Goal: Task Accomplishment & Management: Use online tool/utility

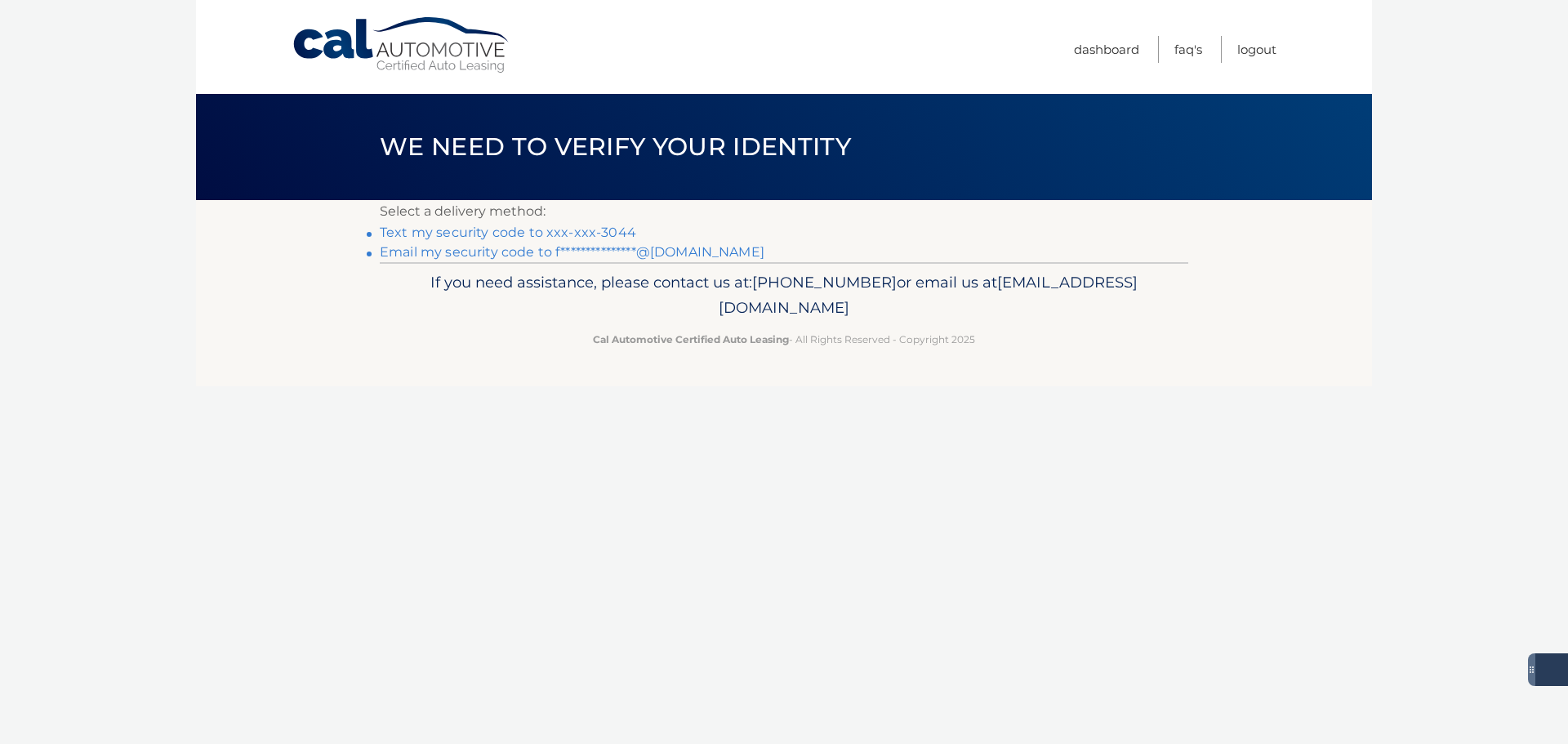
click at [504, 226] on link "Text my security code to xxx-xxx-3044" at bounding box center [507, 232] width 256 height 16
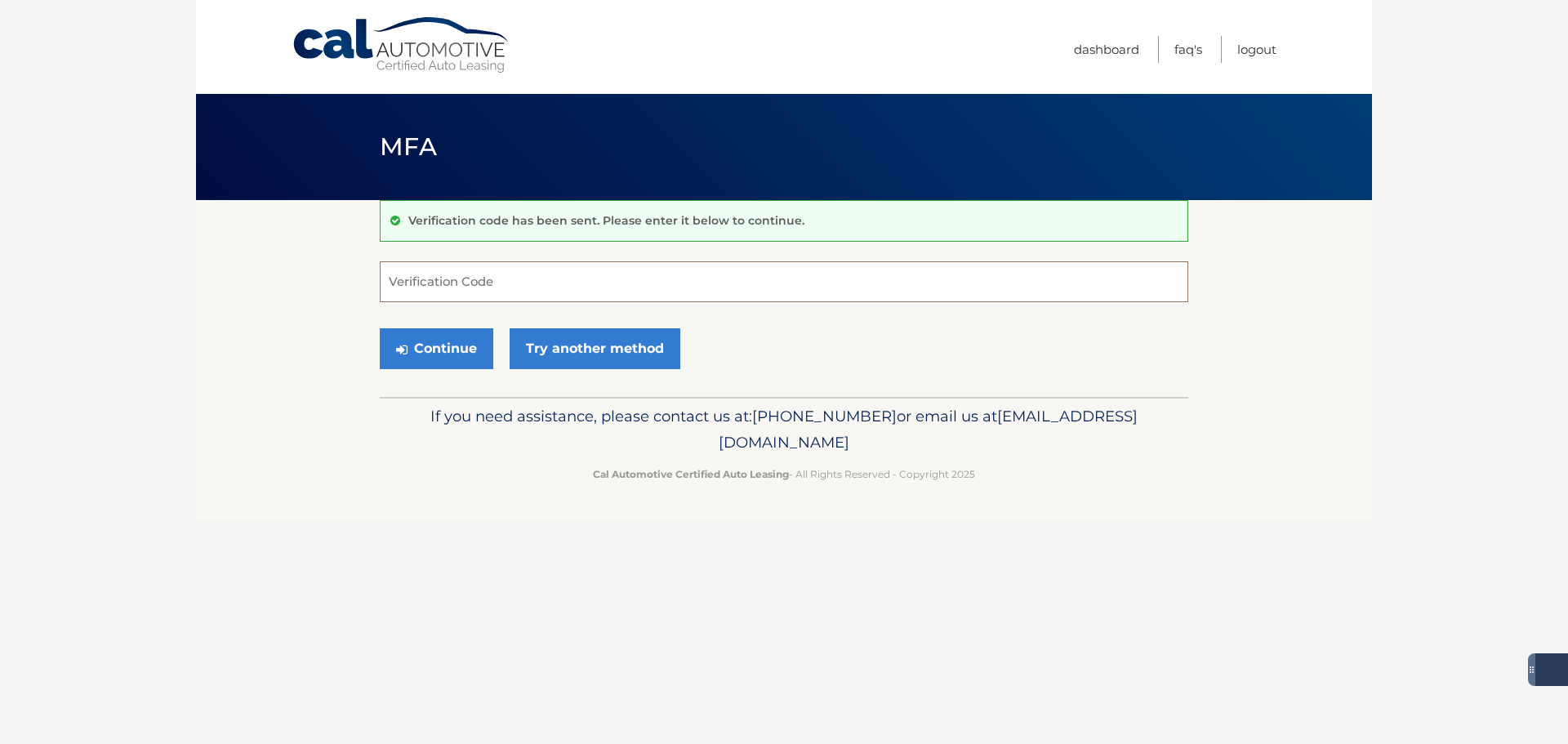
click at [415, 286] on input "Verification Code" at bounding box center [783, 281] width 808 height 41
type input "359411"
click at [380, 329] on button "Continue" at bounding box center [436, 349] width 114 height 41
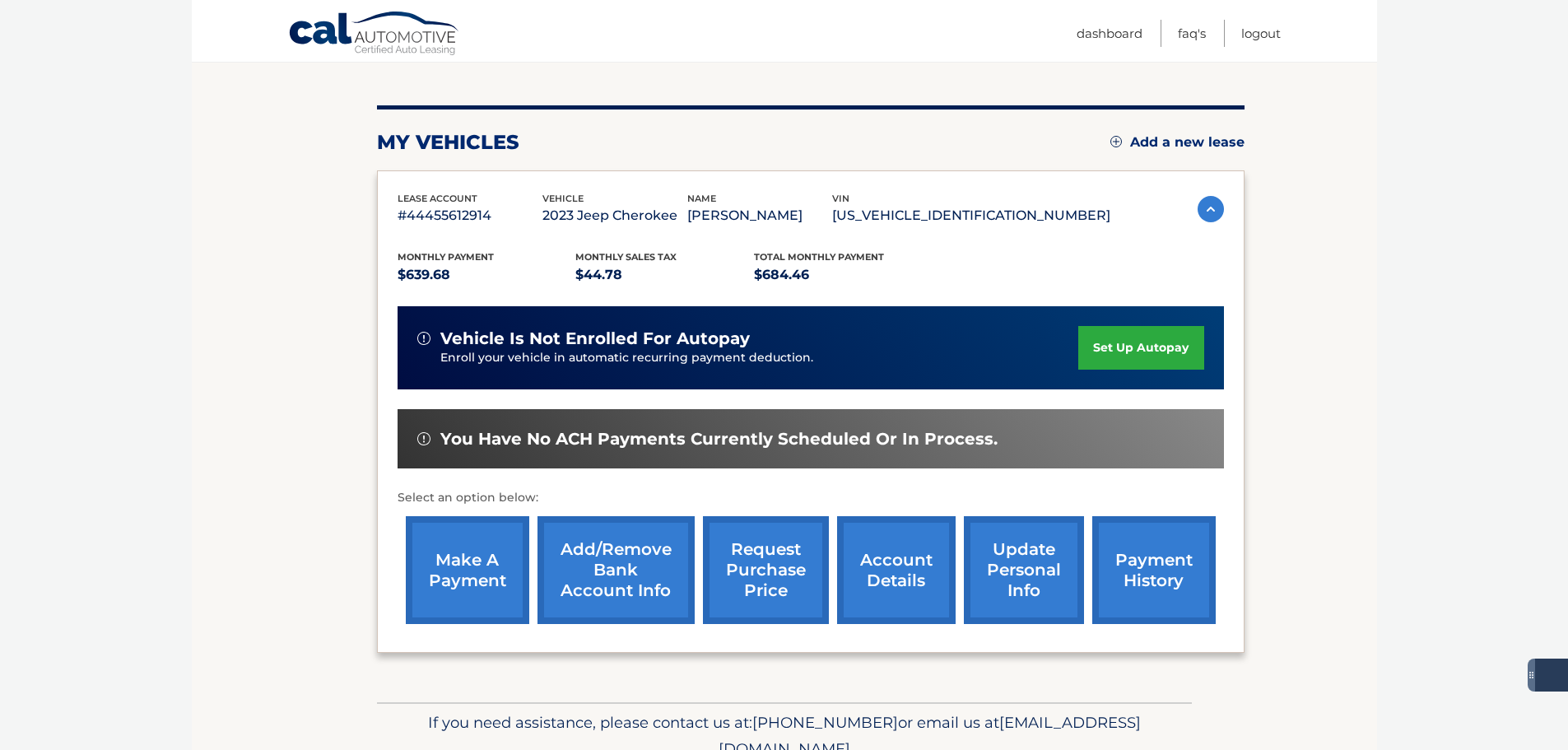
scroll to position [247, 0]
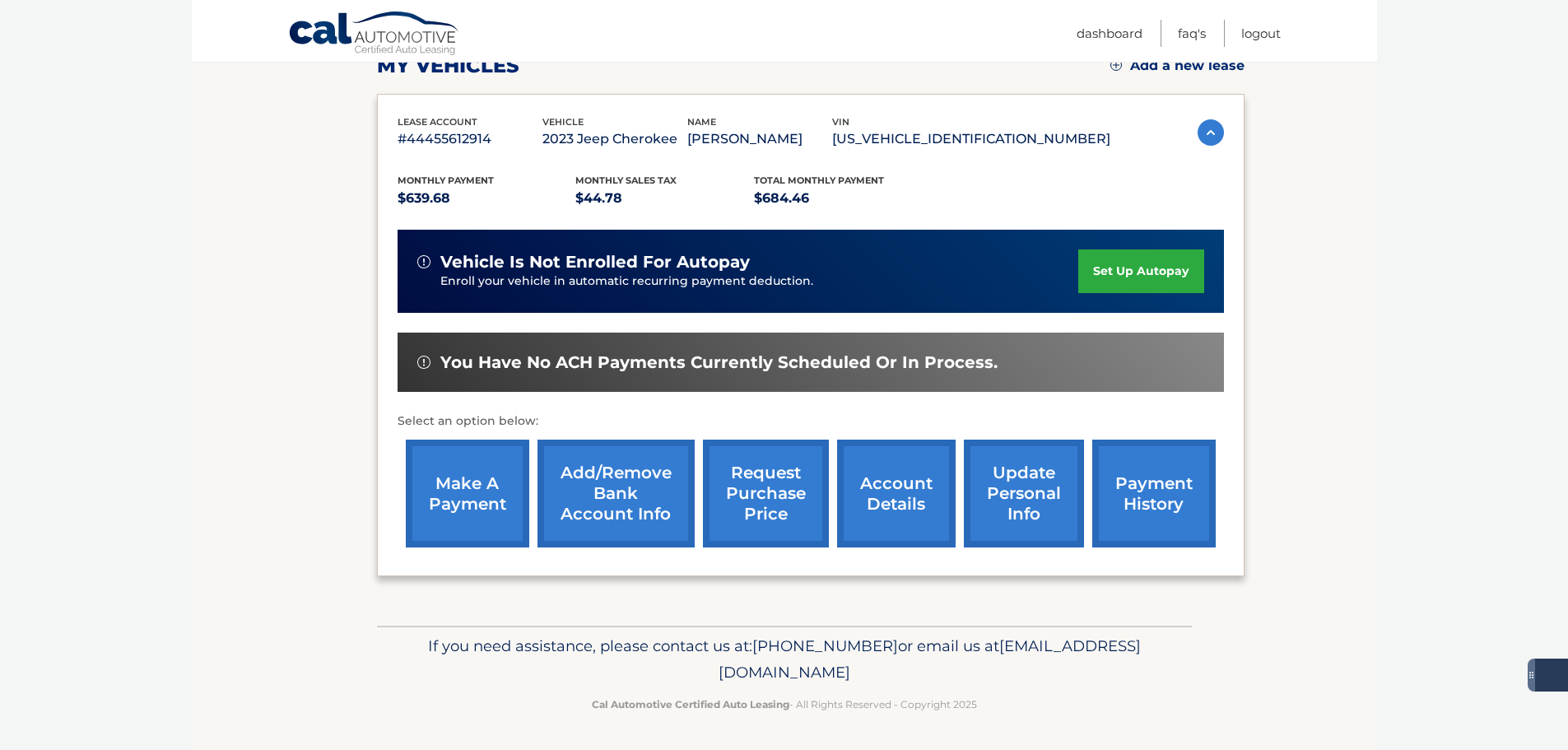
click at [486, 490] on link "make a payment" at bounding box center [468, 493] width 123 height 108
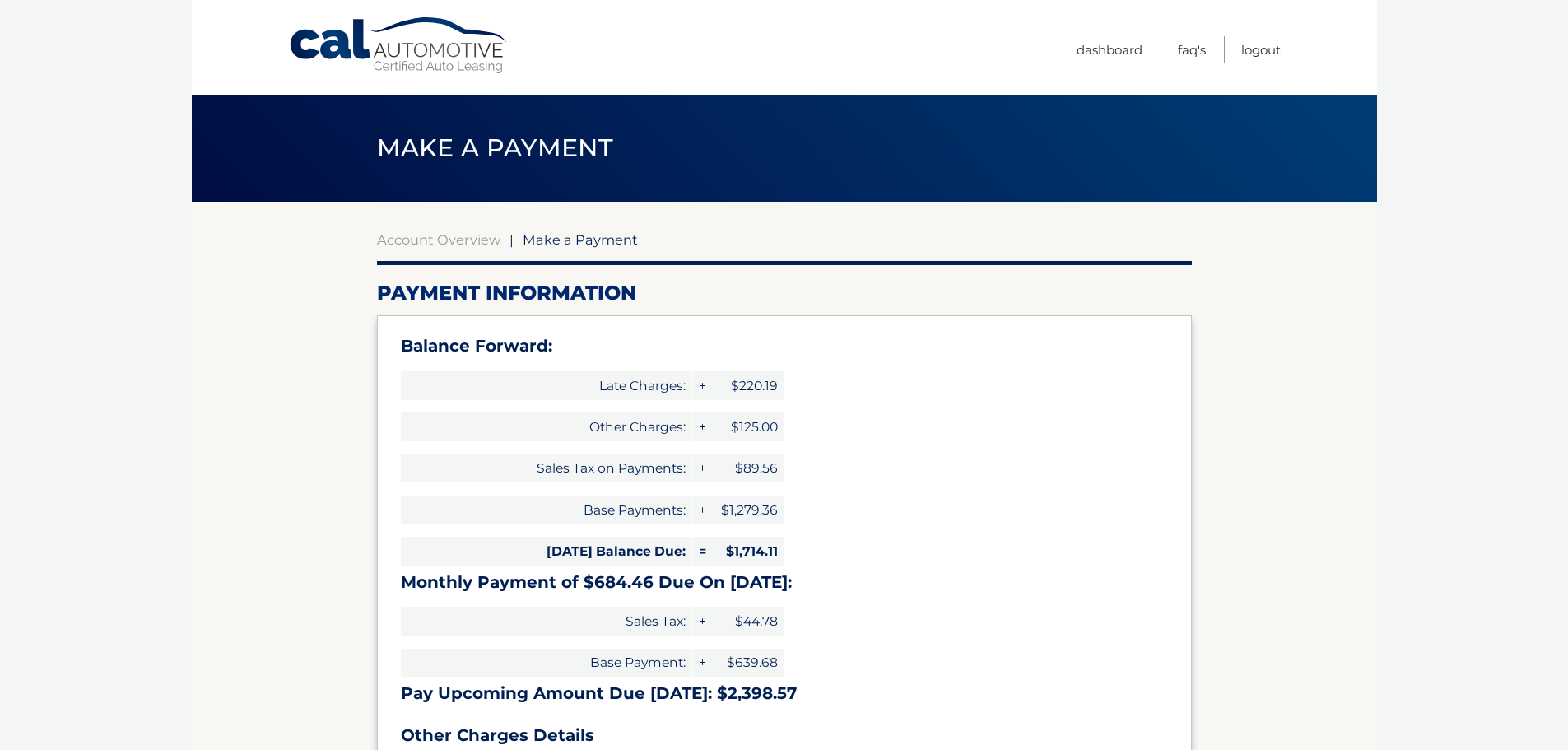
select select "OWEwNjBjNzEtNTlhZi00ZTJlLTgxYjctZTMxZTVmMTFkMzU4"
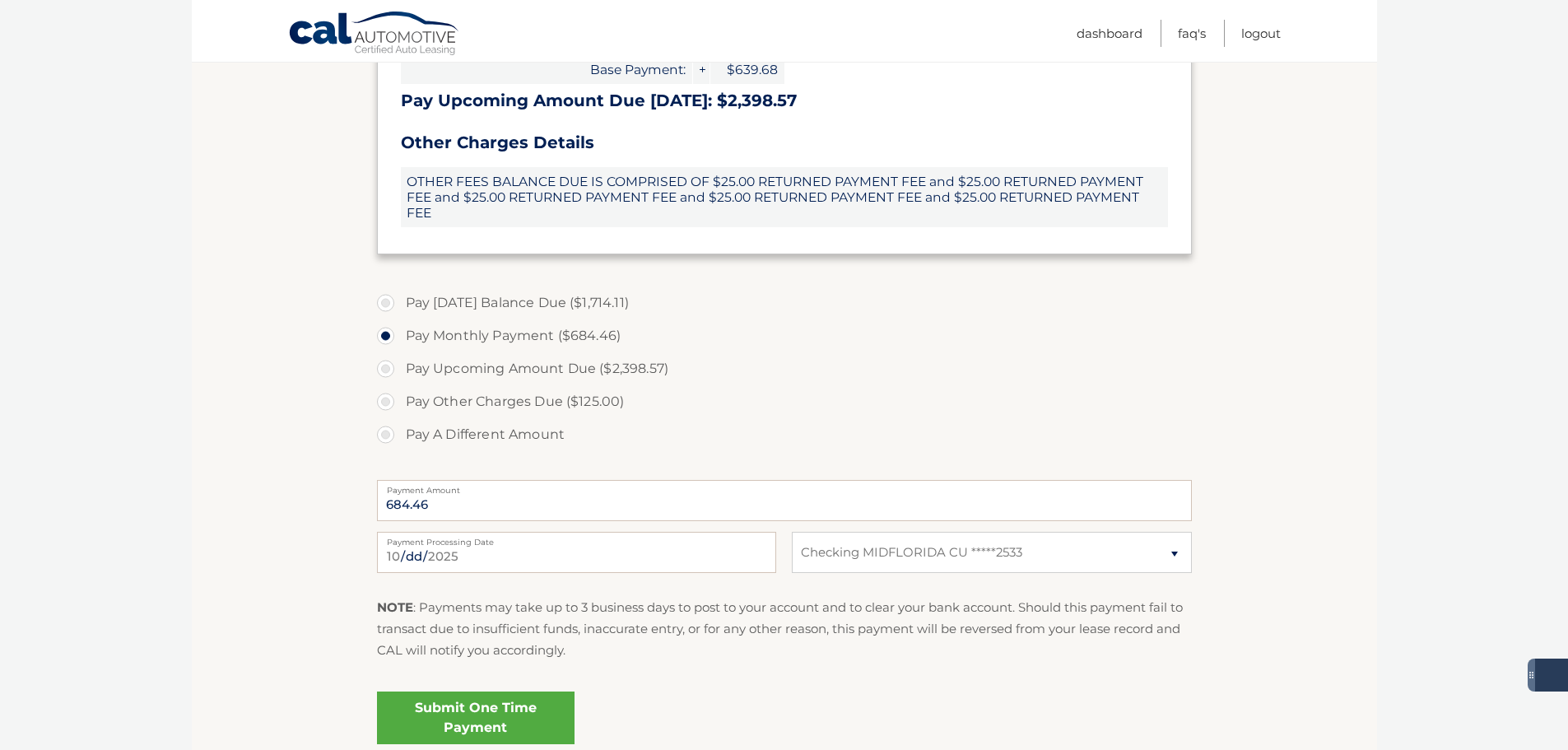
scroll to position [659, 0]
